Goal: Navigation & Orientation: Find specific page/section

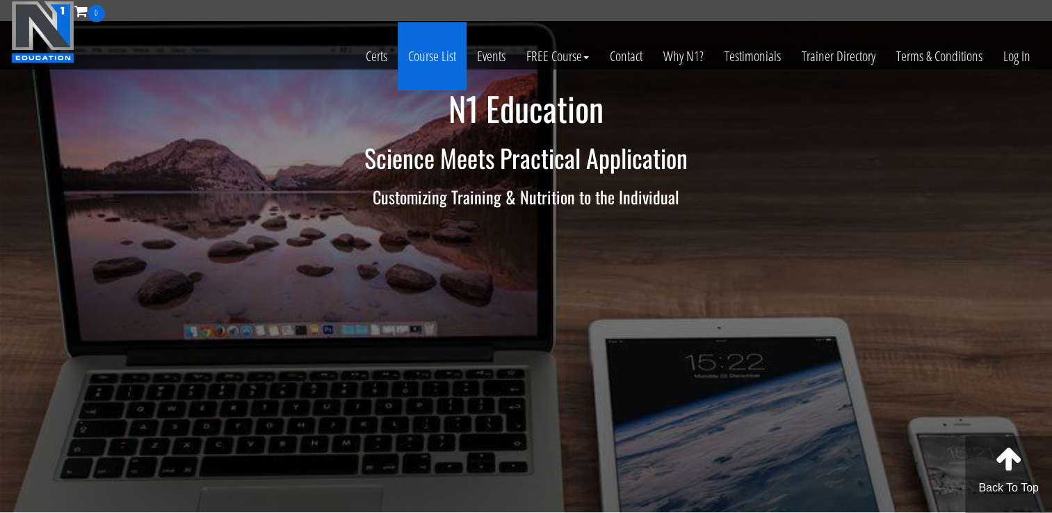
click at [448, 53] on link "Course List" at bounding box center [432, 56] width 69 height 68
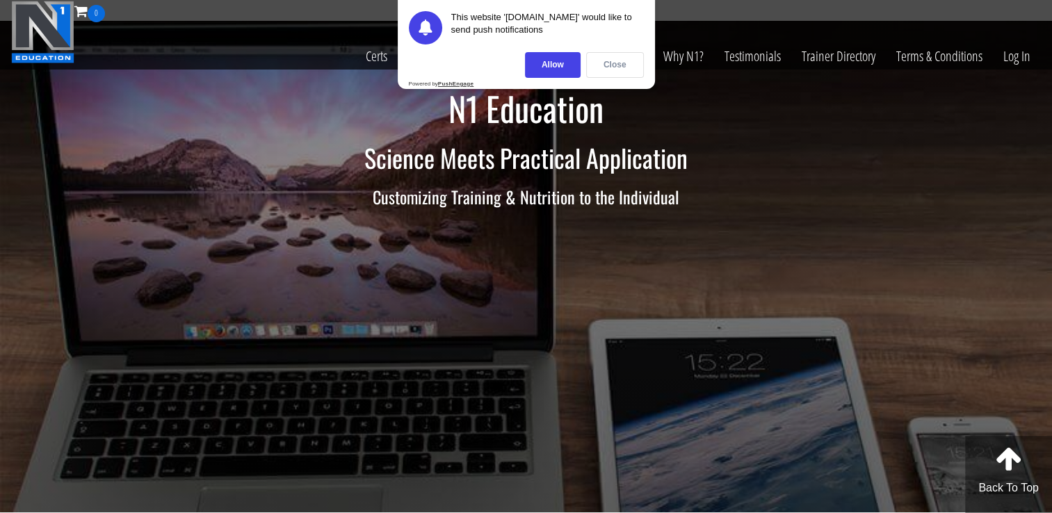
click at [601, 58] on div "Close" at bounding box center [615, 65] width 58 height 26
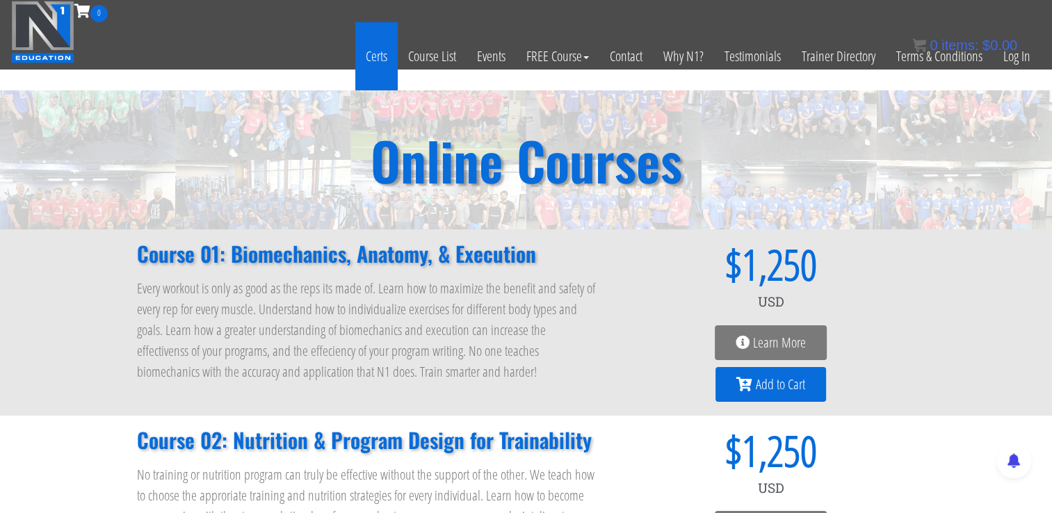
click at [372, 51] on link "Certs" at bounding box center [376, 56] width 42 height 68
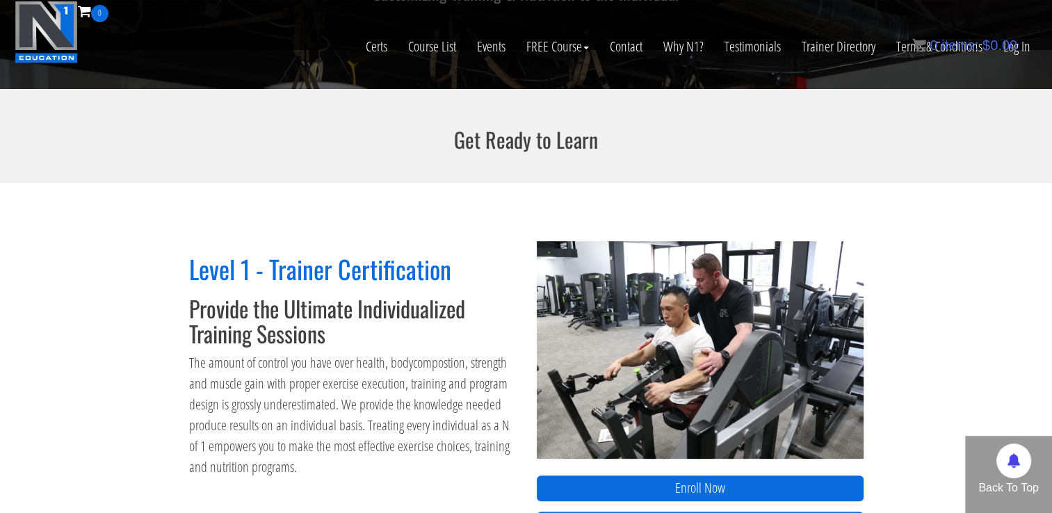
scroll to position [376, 0]
